Goal: Task Accomplishment & Management: Use online tool/utility

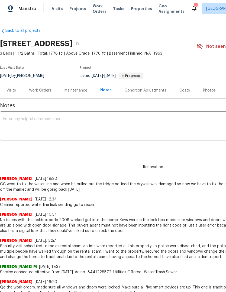
click at [54, 2] on div "Maestro Visits Projects Work Orders Tasks Properties Geo Assignments 2 [GEOGRAP…" at bounding box center [113, 8] width 226 height 17
click at [54, 9] on span "Visits" at bounding box center [57, 8] width 11 height 5
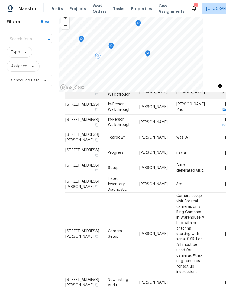
scroll to position [26, 0]
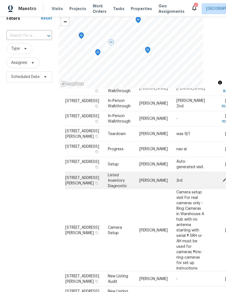
click at [73, 185] on span "[STREET_ADDRESS][PERSON_NAME]" at bounding box center [82, 179] width 34 height 9
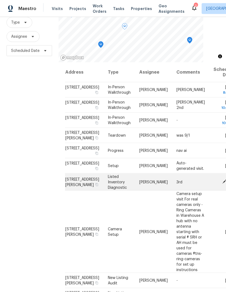
scroll to position [20, 0]
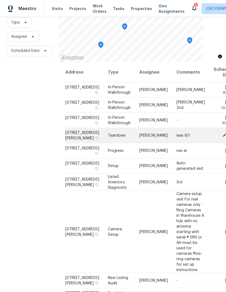
click at [220, 137] on span at bounding box center [224, 134] width 8 height 5
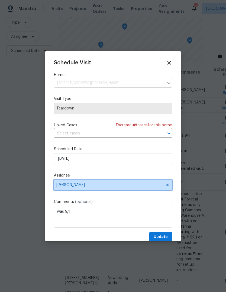
click at [63, 182] on span "[PERSON_NAME]" at bounding box center [113, 184] width 118 height 11
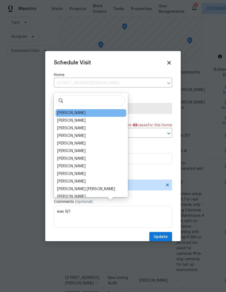
click at [62, 110] on div "[PERSON_NAME]" at bounding box center [71, 112] width 28 height 5
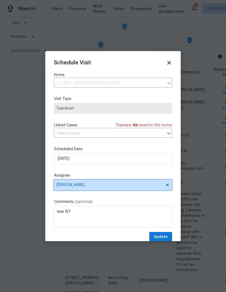
click at [69, 182] on span "[PERSON_NAME]" at bounding box center [113, 184] width 118 height 11
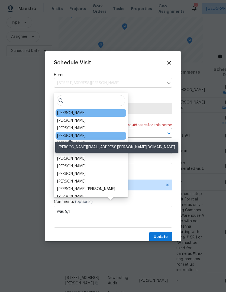
click at [63, 133] on div "[PERSON_NAME]" at bounding box center [71, 135] width 28 height 5
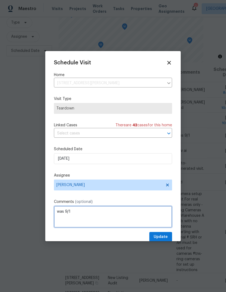
click at [136, 213] on textarea "was 9/1" at bounding box center [113, 217] width 118 height 22
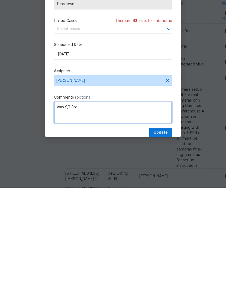
type textarea "was 9/1 3rd"
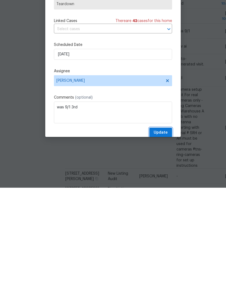
click at [161, 233] on span "Update" at bounding box center [161, 236] width 14 height 7
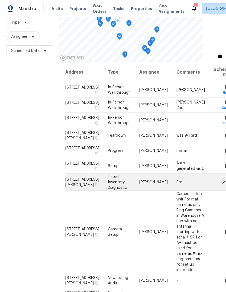
click at [222, 184] on icon at bounding box center [224, 181] width 4 height 4
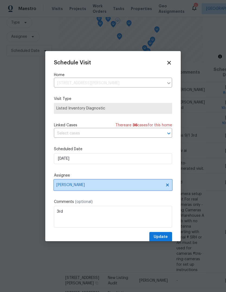
click at [64, 186] on span "[PERSON_NAME]" at bounding box center [109, 184] width 106 height 4
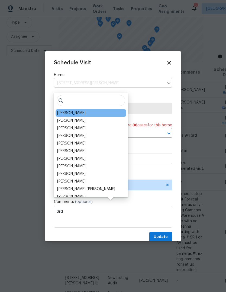
click at [60, 110] on div "[PERSON_NAME]" at bounding box center [71, 112] width 28 height 5
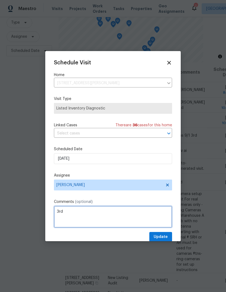
click at [67, 213] on textarea "3rd" at bounding box center [113, 217] width 118 height 22
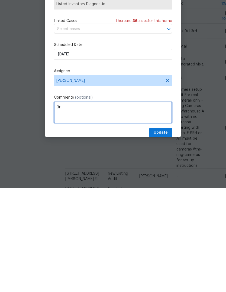
type textarea "3"
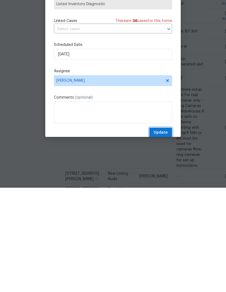
click at [164, 233] on span "Update" at bounding box center [161, 236] width 14 height 7
